Goal: Task Accomplishment & Management: Use online tool/utility

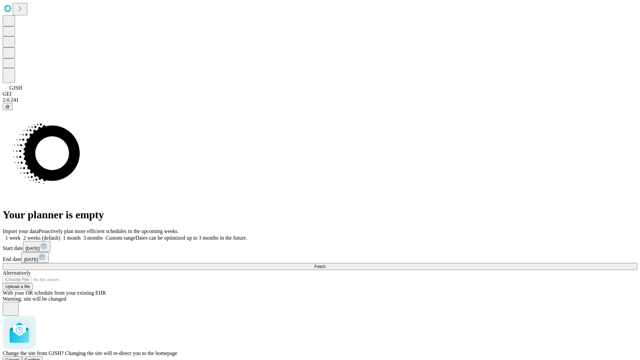
click at [40, 357] on span "Confirm" at bounding box center [33, 359] width 16 height 5
click at [21, 235] on label "1 week" at bounding box center [12, 238] width 18 height 6
click at [325, 264] on span "Fetch" at bounding box center [319, 266] width 11 height 5
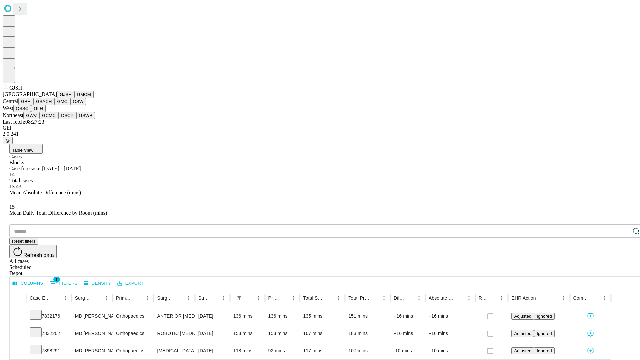
click at [74, 98] on button "GMCM" at bounding box center [83, 94] width 19 height 7
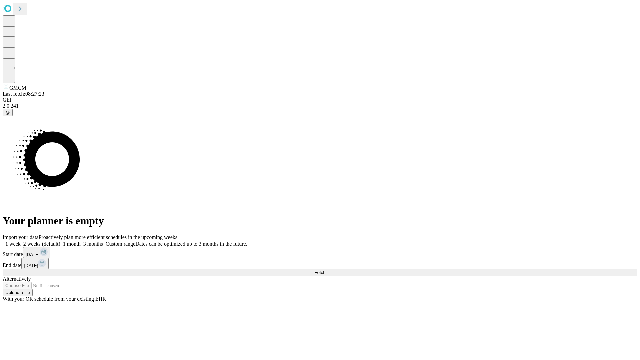
click at [21, 241] on label "1 week" at bounding box center [12, 244] width 18 height 6
click at [325, 270] on span "Fetch" at bounding box center [319, 272] width 11 height 5
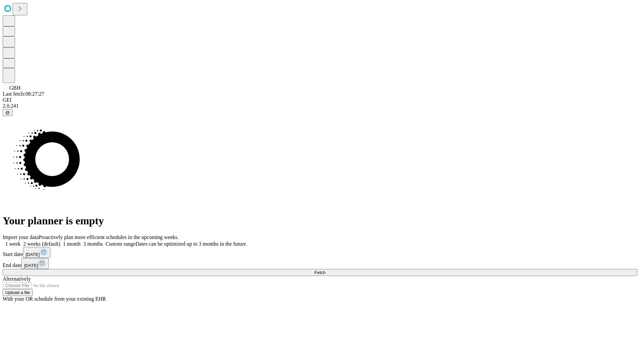
click at [21, 241] on label "1 week" at bounding box center [12, 244] width 18 height 6
click at [325, 270] on span "Fetch" at bounding box center [319, 272] width 11 height 5
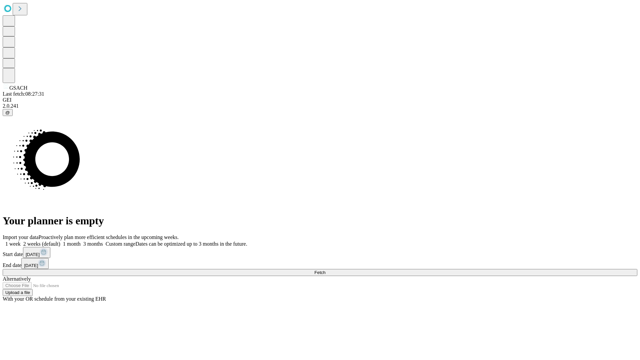
click at [21, 241] on label "1 week" at bounding box center [12, 244] width 18 height 6
click at [325, 270] on span "Fetch" at bounding box center [319, 272] width 11 height 5
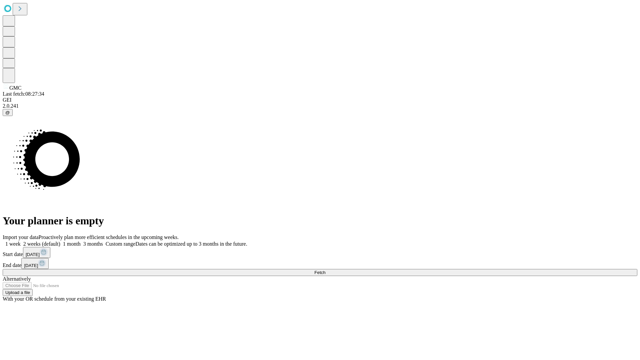
click at [21, 241] on label "1 week" at bounding box center [12, 244] width 18 height 6
click at [325, 270] on span "Fetch" at bounding box center [319, 272] width 11 height 5
click at [21, 241] on label "1 week" at bounding box center [12, 244] width 18 height 6
click at [325, 270] on span "Fetch" at bounding box center [319, 272] width 11 height 5
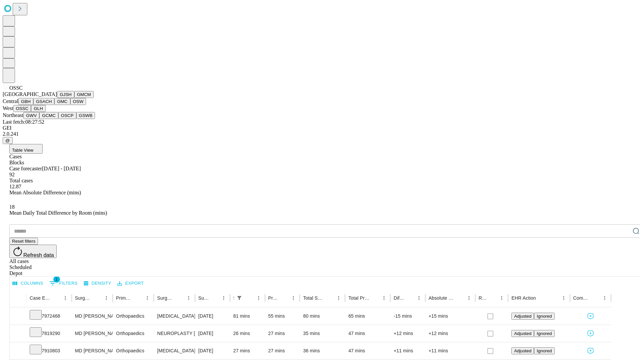
click at [45, 112] on button "GLH" at bounding box center [38, 108] width 14 height 7
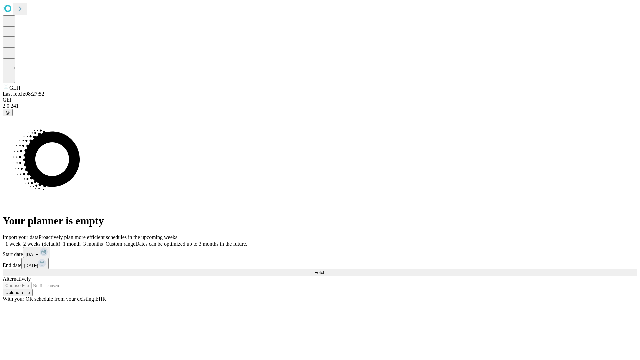
click at [21, 241] on label "1 week" at bounding box center [12, 244] width 18 height 6
click at [325, 270] on span "Fetch" at bounding box center [319, 272] width 11 height 5
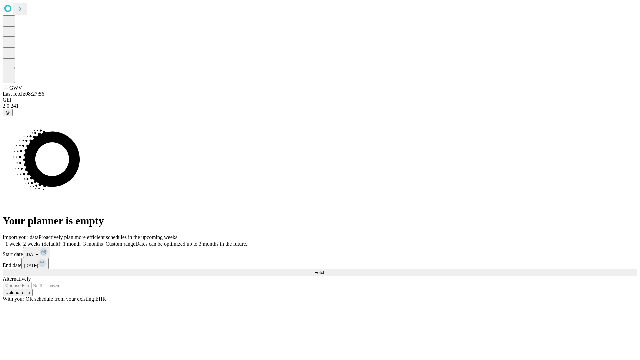
click at [21, 241] on label "1 week" at bounding box center [12, 244] width 18 height 6
click at [325, 270] on span "Fetch" at bounding box center [319, 272] width 11 height 5
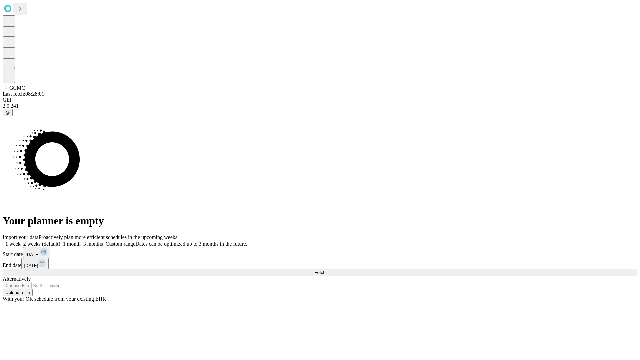
click at [21, 241] on label "1 week" at bounding box center [12, 244] width 18 height 6
click at [325, 270] on span "Fetch" at bounding box center [319, 272] width 11 height 5
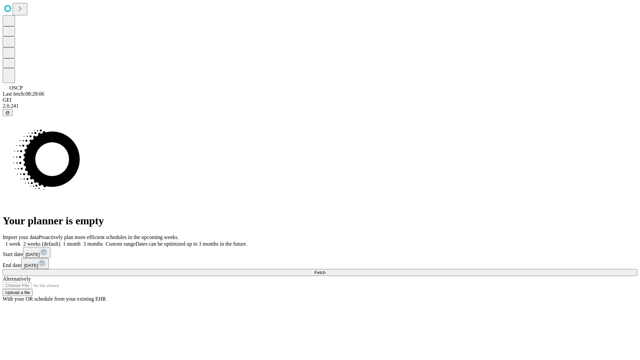
click at [21, 241] on label "1 week" at bounding box center [12, 244] width 18 height 6
click at [325, 270] on span "Fetch" at bounding box center [319, 272] width 11 height 5
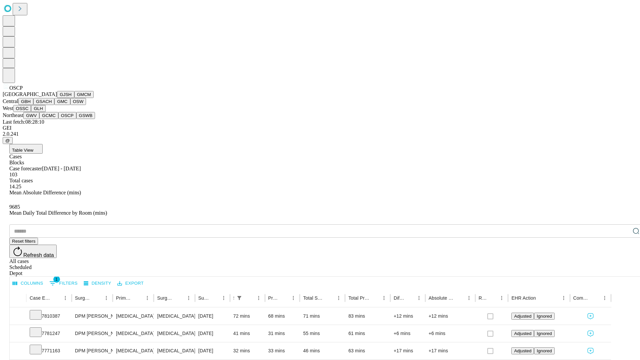
click at [76, 119] on button "GSWB" at bounding box center [85, 115] width 19 height 7
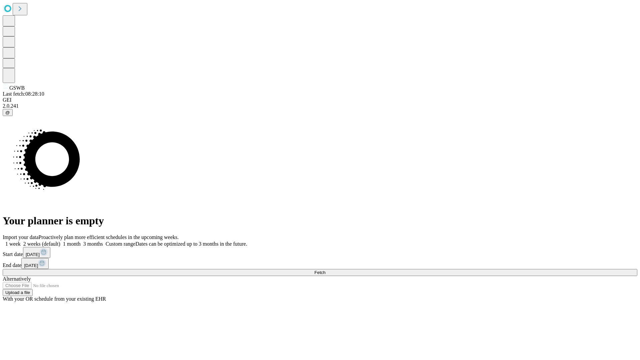
click at [21, 241] on label "1 week" at bounding box center [12, 244] width 18 height 6
click at [325, 270] on span "Fetch" at bounding box center [319, 272] width 11 height 5
